Goal: Task Accomplishment & Management: Use online tool/utility

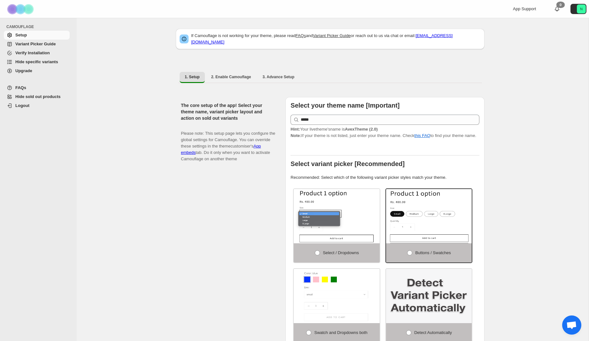
click at [19, 44] on span "Variant Picker Guide" at bounding box center [35, 44] width 40 height 5
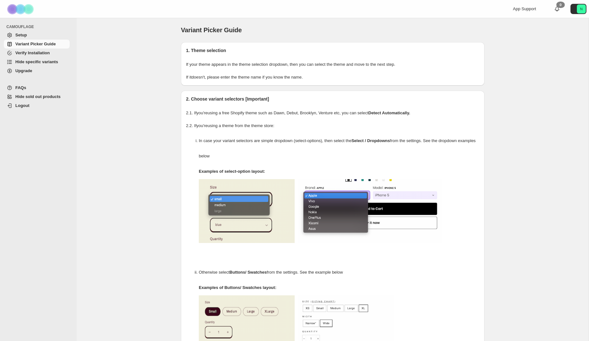
click at [24, 61] on span "Hide specific variants" at bounding box center [36, 61] width 43 height 5
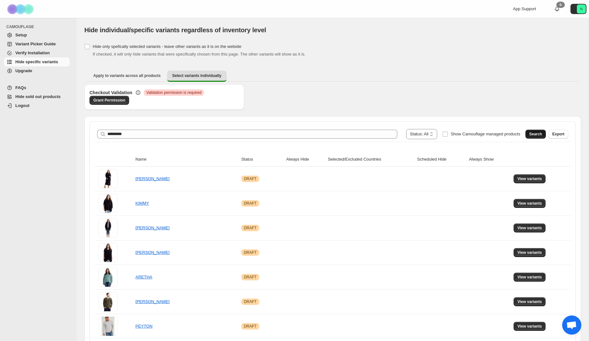
type input "*********"
click at [539, 136] on span "Search" at bounding box center [535, 134] width 13 height 5
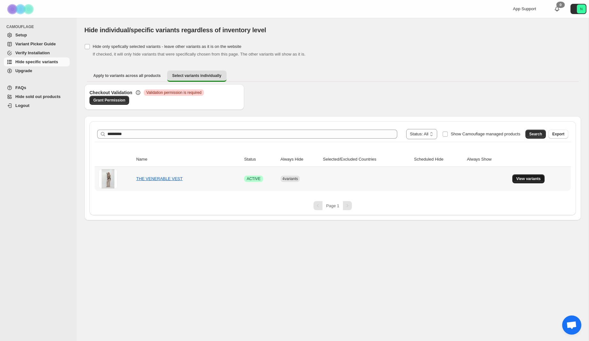
click at [536, 180] on span "View variants" at bounding box center [528, 178] width 25 height 5
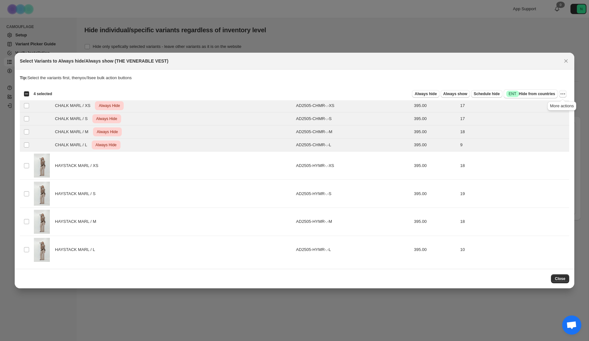
click at [563, 92] on icon "More actions" at bounding box center [562, 94] width 6 height 6
click at [543, 108] on span "Undo always hide" at bounding box center [532, 106] width 33 height 5
